Goal: Information Seeking & Learning: Learn about a topic

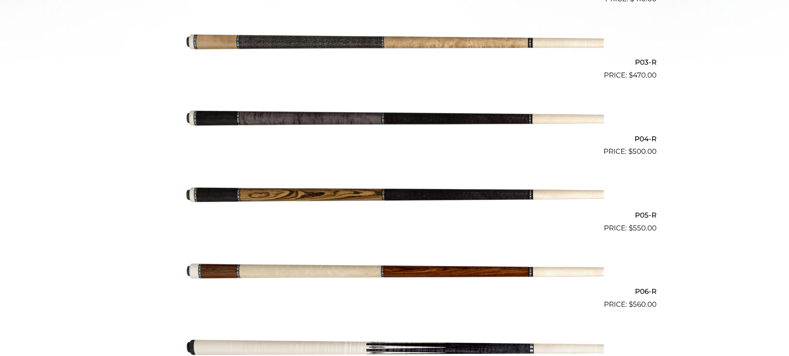
scroll to position [411, 0]
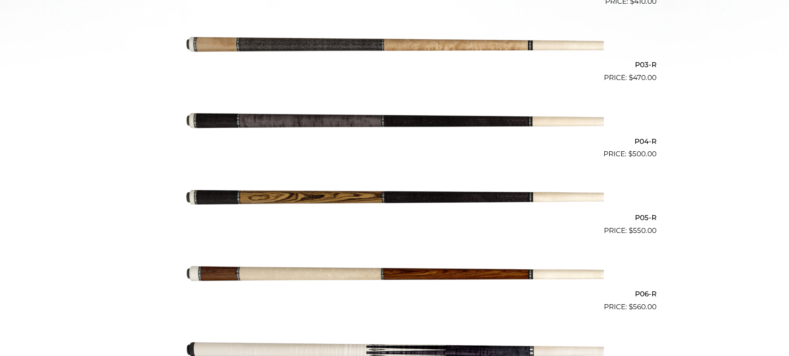
click at [363, 122] on img at bounding box center [395, 122] width 419 height 70
click at [363, 121] on img at bounding box center [395, 122] width 419 height 70
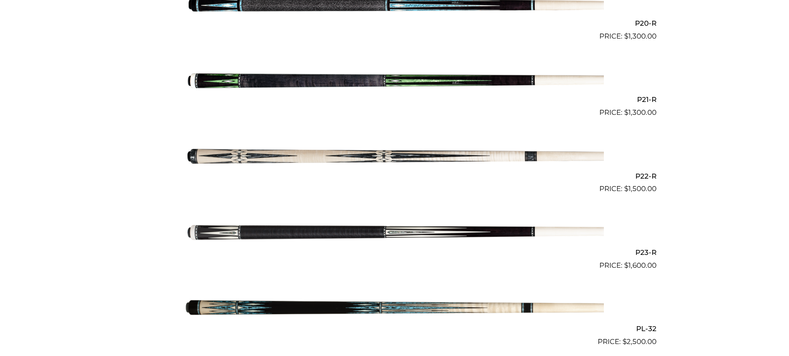
scroll to position [1751, 0]
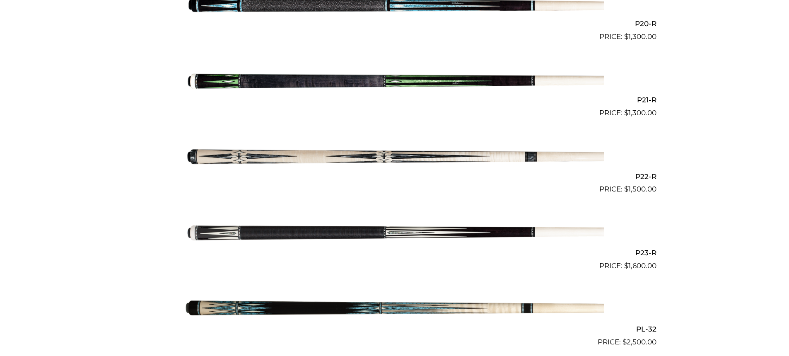
click at [372, 90] on img at bounding box center [395, 81] width 419 height 70
click at [372, 89] on img at bounding box center [395, 81] width 419 height 70
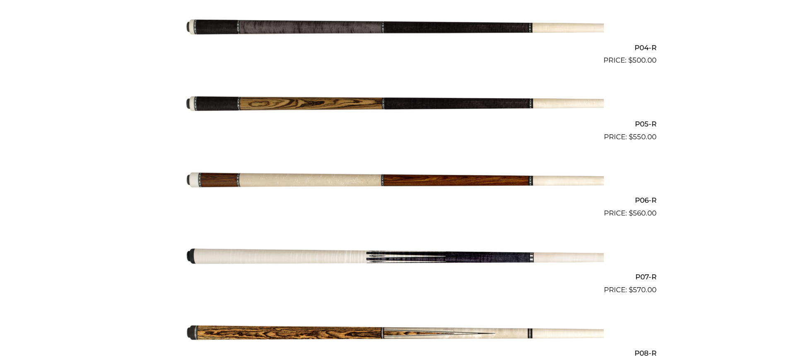
scroll to position [516, 0]
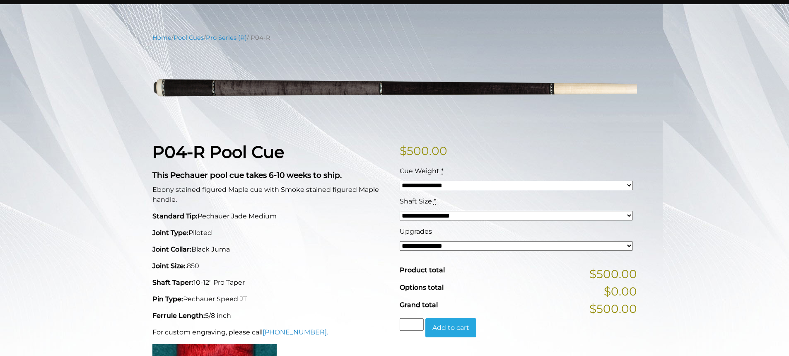
scroll to position [29, 0]
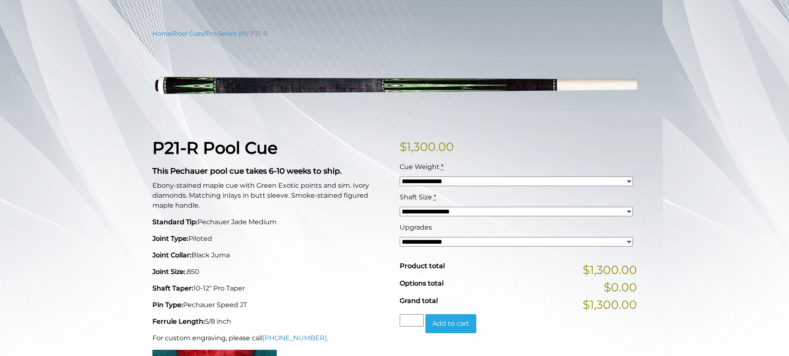
scroll to position [71, 0]
